Goal: Check status: Check status

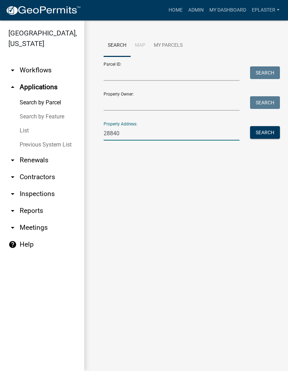
type input "28840"
click at [261, 135] on button "Search" at bounding box center [265, 132] width 30 height 13
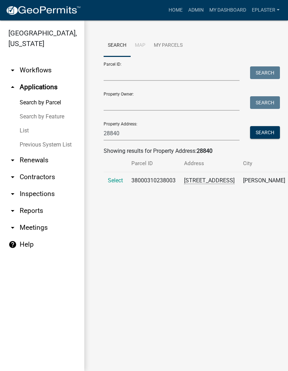
click at [117, 184] on span "Select" at bounding box center [115, 180] width 15 height 7
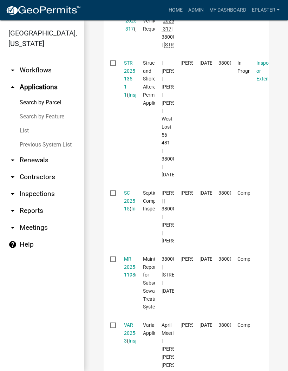
scroll to position [397, 0]
click at [130, 97] on link "STR-2025-135 1 1" at bounding box center [130, 79] width 13 height 38
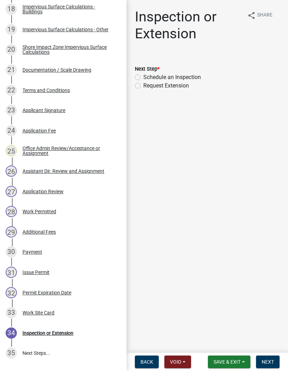
scroll to position [493, 0]
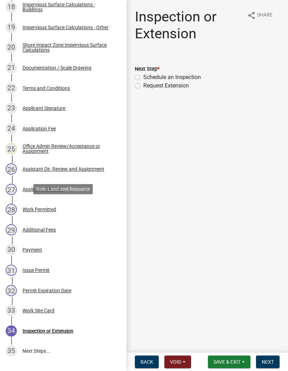
click at [92, 204] on div "28 Work Permitted" at bounding box center [61, 209] width 110 height 11
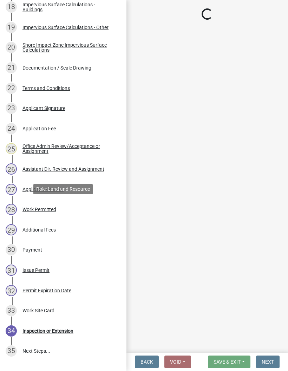
select select "55b171dc-ec57-498b-8d80-4b55e0b91b84"
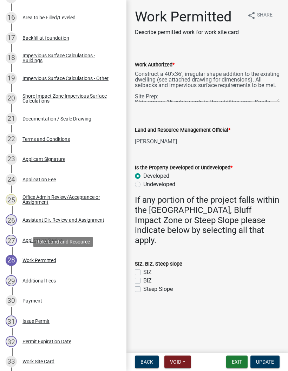
scroll to position [440, 0]
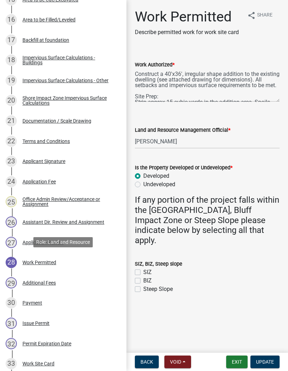
click at [100, 118] on div "21 Documentation / Scale Drawing" at bounding box center [61, 120] width 110 height 11
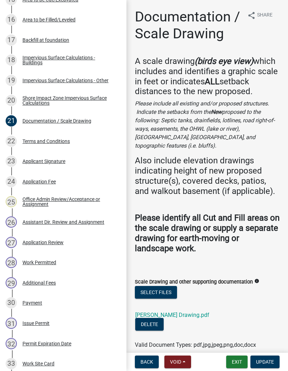
click at [172, 312] on link "[PERSON_NAME] Drawing.pdf" at bounding box center [172, 315] width 74 height 7
click at [230, 358] on button "Exit" at bounding box center [236, 362] width 21 height 13
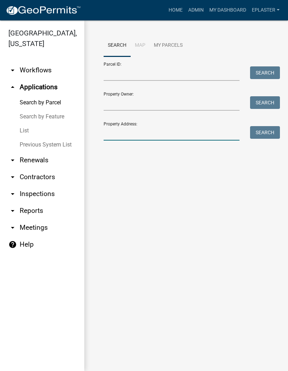
click at [174, 129] on input "Property Address:" at bounding box center [172, 133] width 136 height 14
type input "28840"
click at [271, 136] on button "Search" at bounding box center [265, 132] width 30 height 13
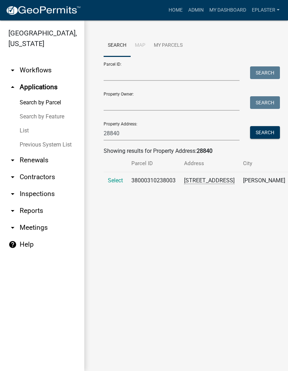
click at [111, 184] on span "Select" at bounding box center [115, 180] width 15 height 7
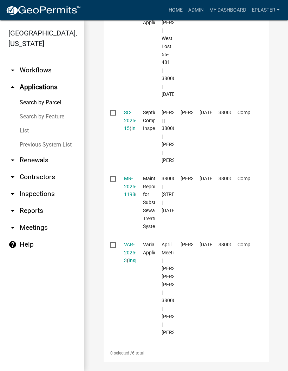
scroll to position [512, 0]
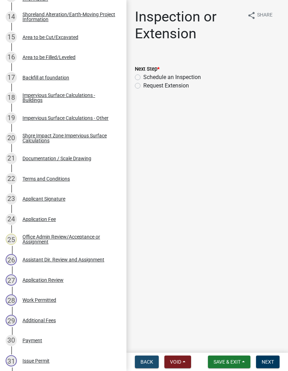
scroll to position [405, 0]
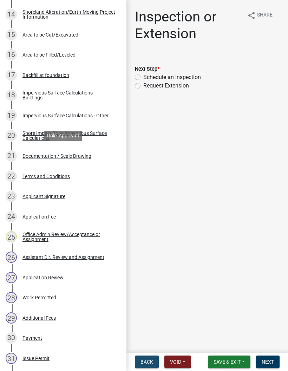
click at [98, 159] on div "21 Documentation / Scale Drawing" at bounding box center [61, 155] width 110 height 11
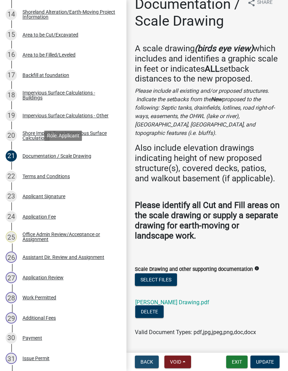
scroll to position [12, 0]
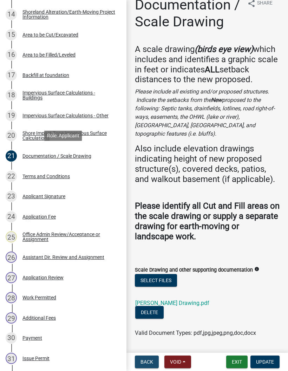
click at [173, 300] on link "[PERSON_NAME] Drawing.pdf" at bounding box center [172, 303] width 74 height 7
